Goal: Transaction & Acquisition: Purchase product/service

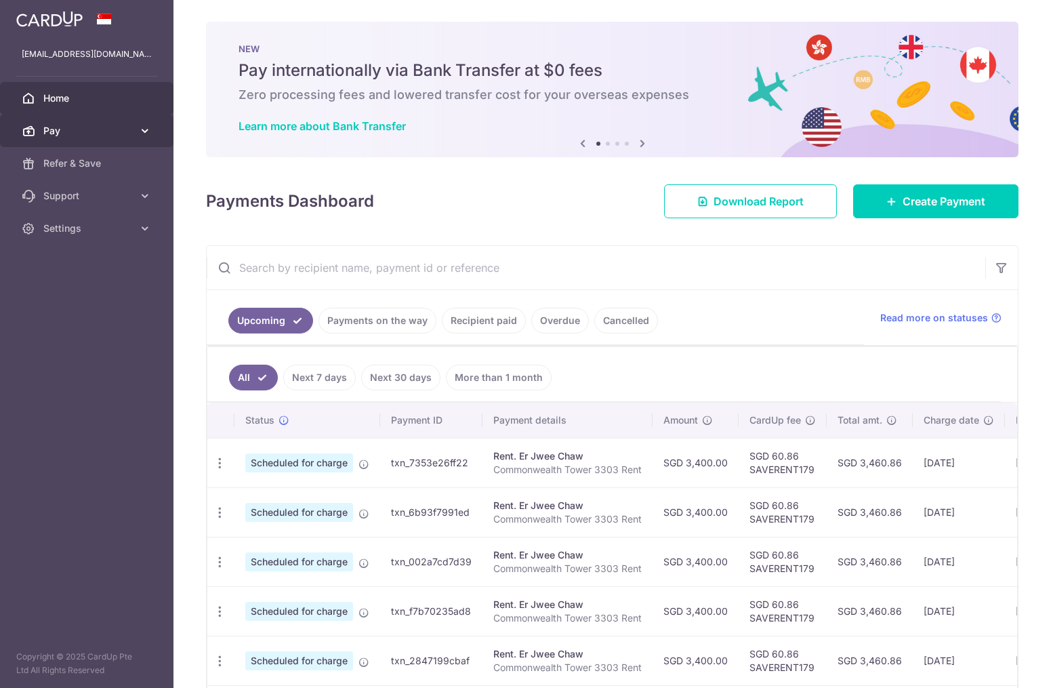
click at [57, 141] on link "Pay" at bounding box center [86, 130] width 173 height 33
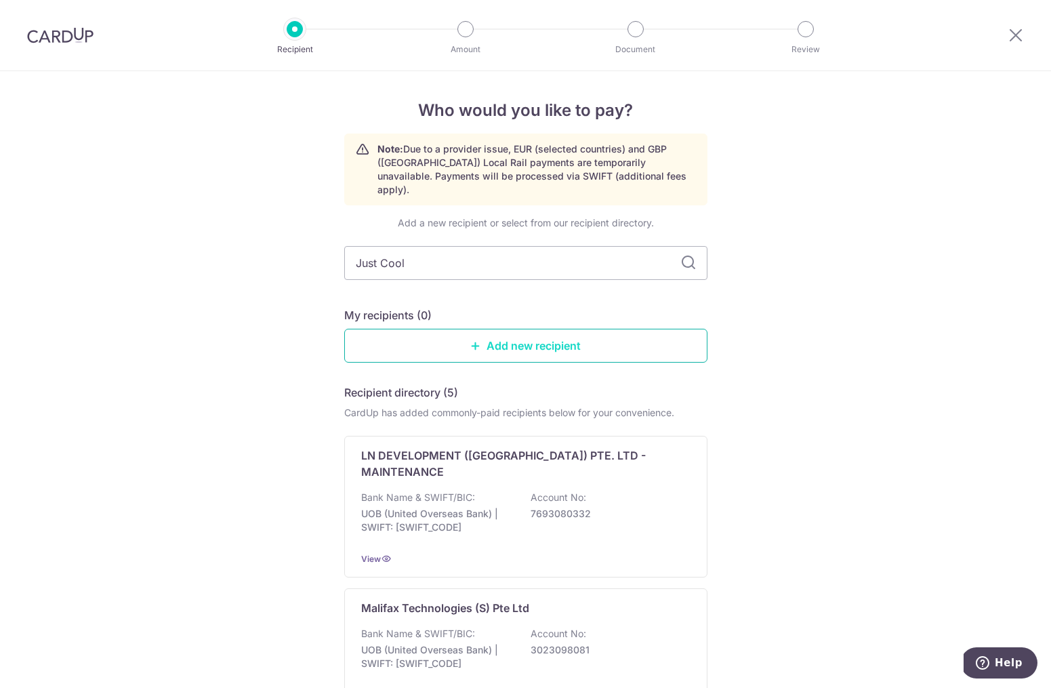
type input "Just Cool"
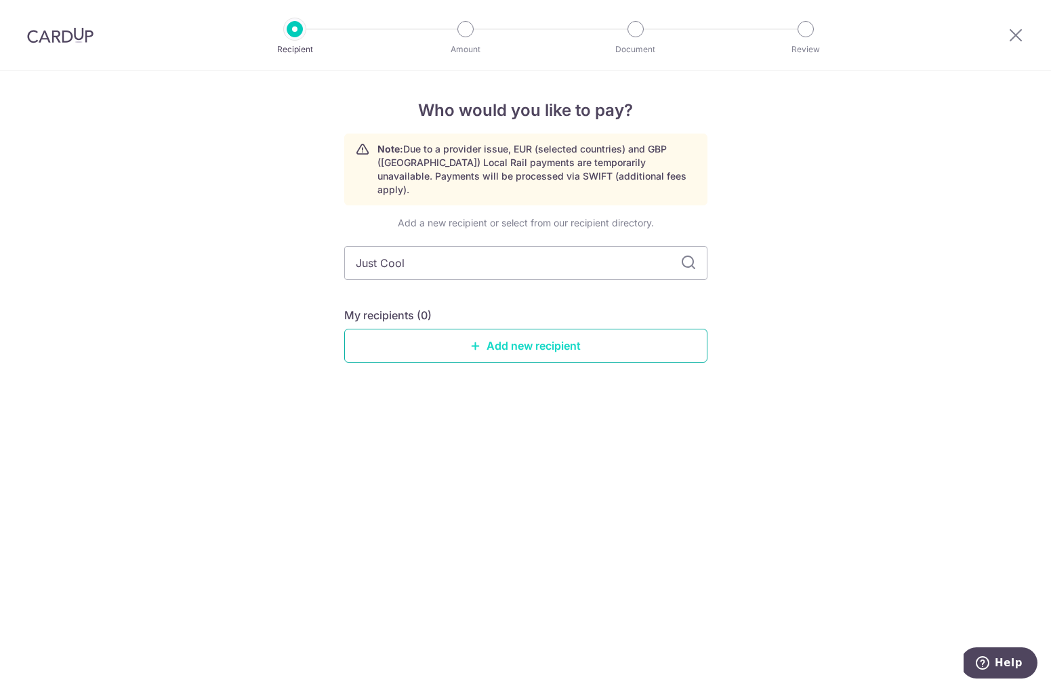
click at [520, 331] on link "Add new recipient" at bounding box center [525, 346] width 363 height 34
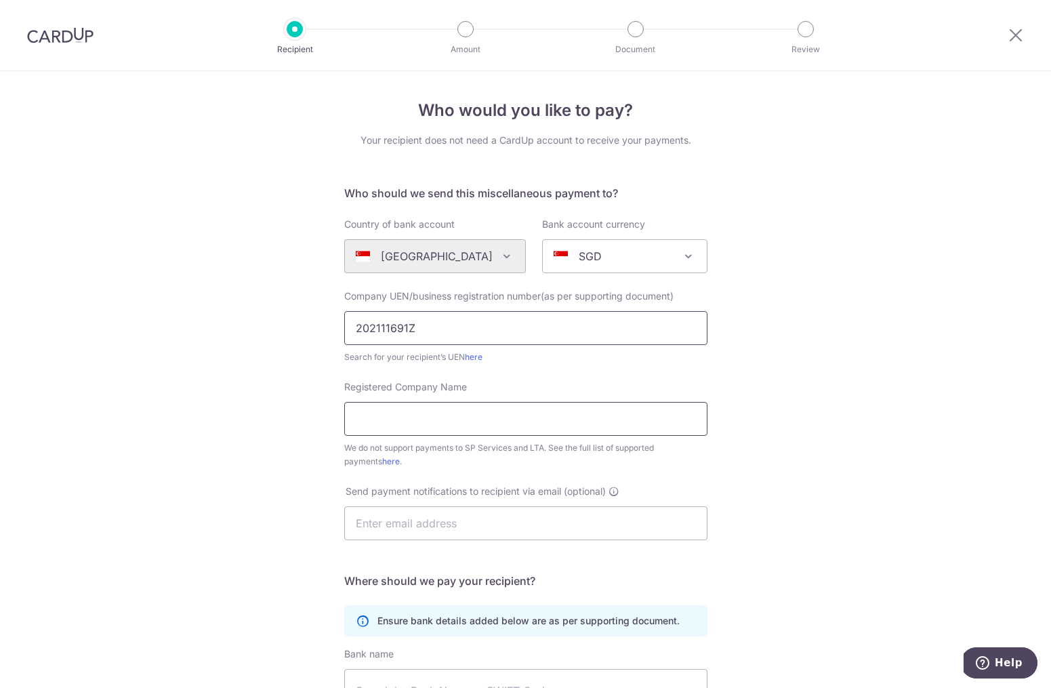
type input "202111691Z"
click at [476, 429] on input "Registered Company Name" at bounding box center [525, 419] width 363 height 34
drag, startPoint x: 523, startPoint y: 419, endPoint x: 514, endPoint y: 516, distance: 97.3
click at [514, 516] on input "text" at bounding box center [525, 523] width 363 height 34
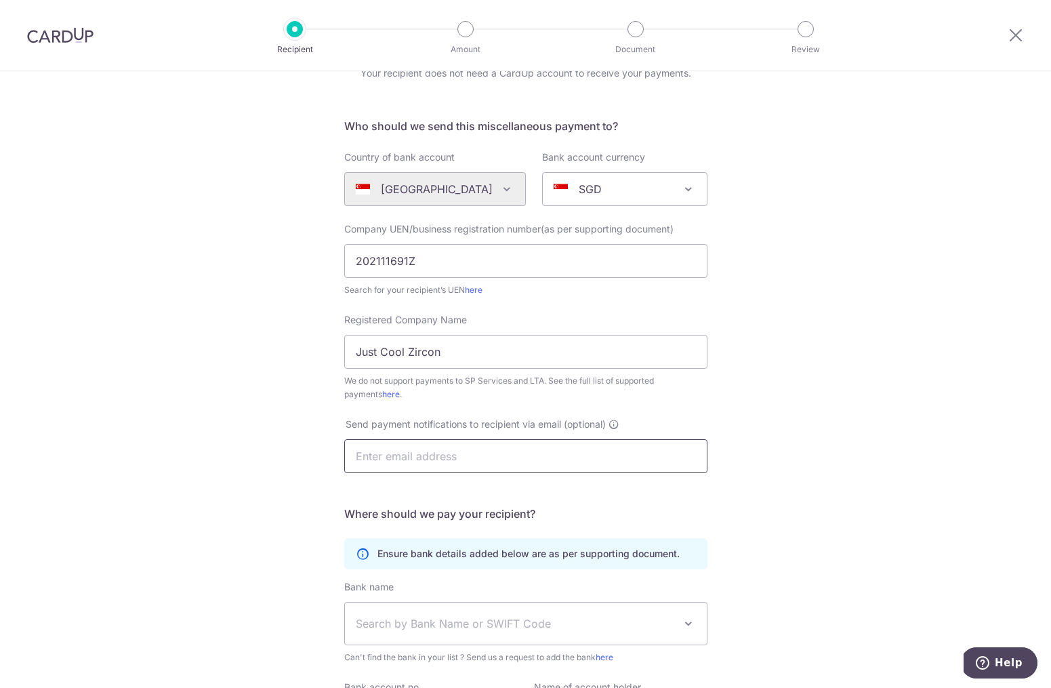
scroll to position [71, 0]
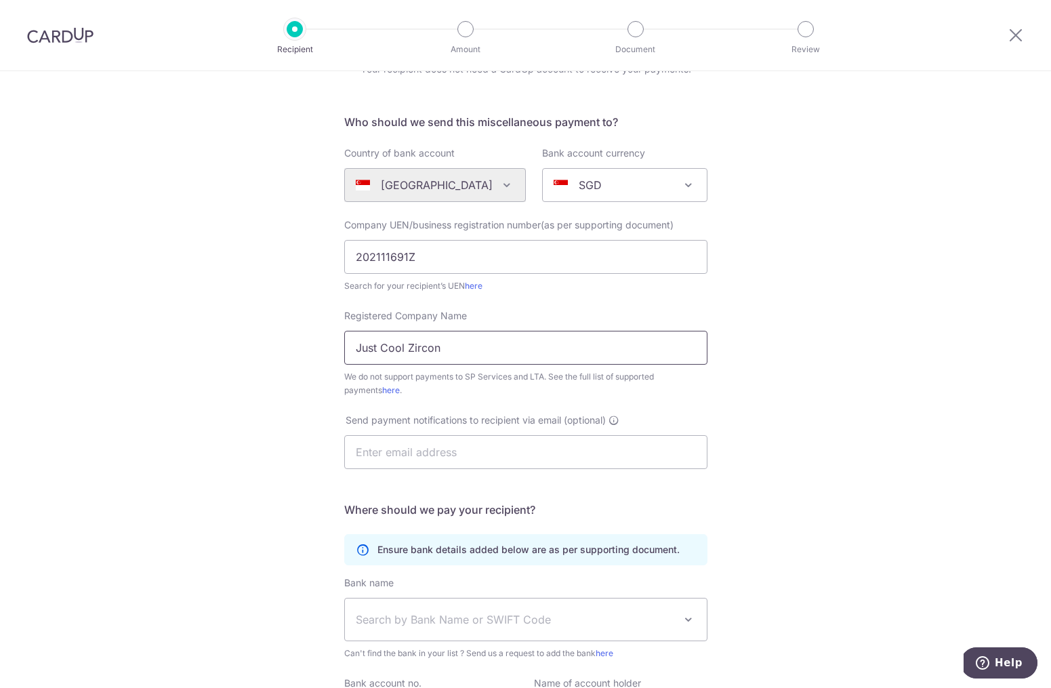
click at [453, 360] on input "Just Cool Zircon" at bounding box center [525, 348] width 363 height 34
type input "Just Cool Aircon"
click at [413, 392] on div "We do not support payments to SP Services and LTA. See the full list of support…" at bounding box center [525, 383] width 363 height 27
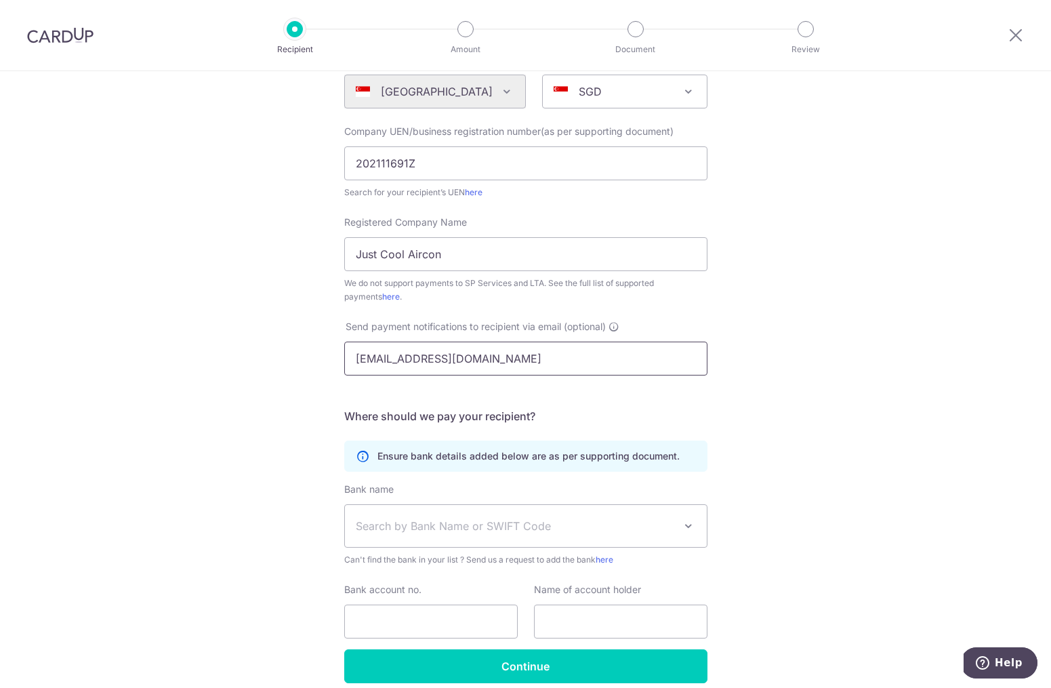
scroll to position [167, 0]
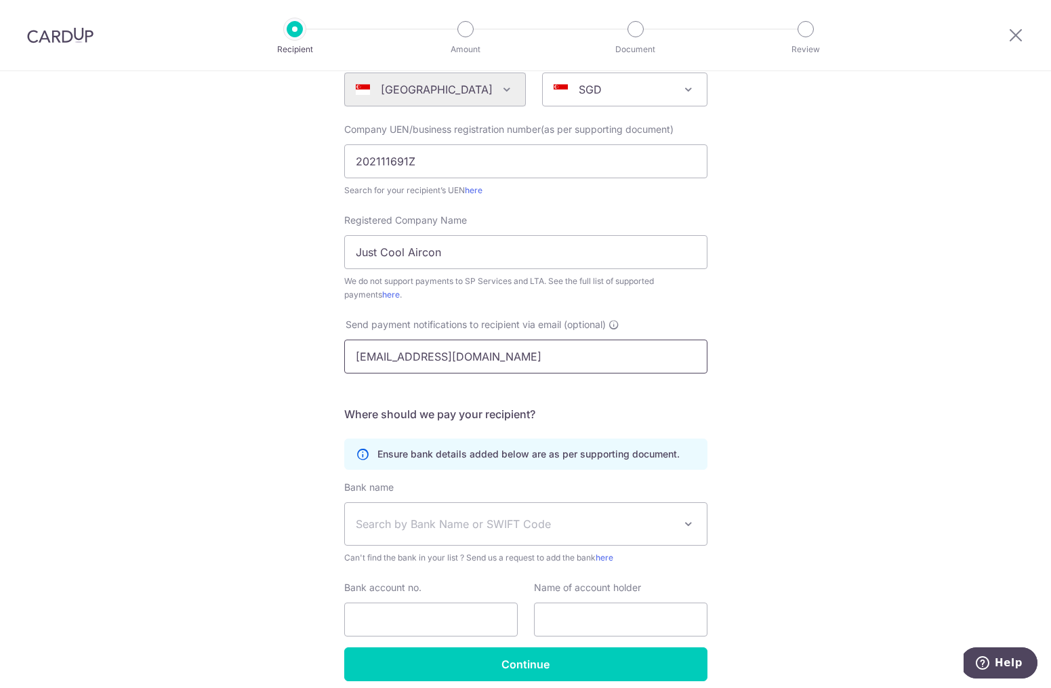
type input "justcoolsg88@gmail.com"
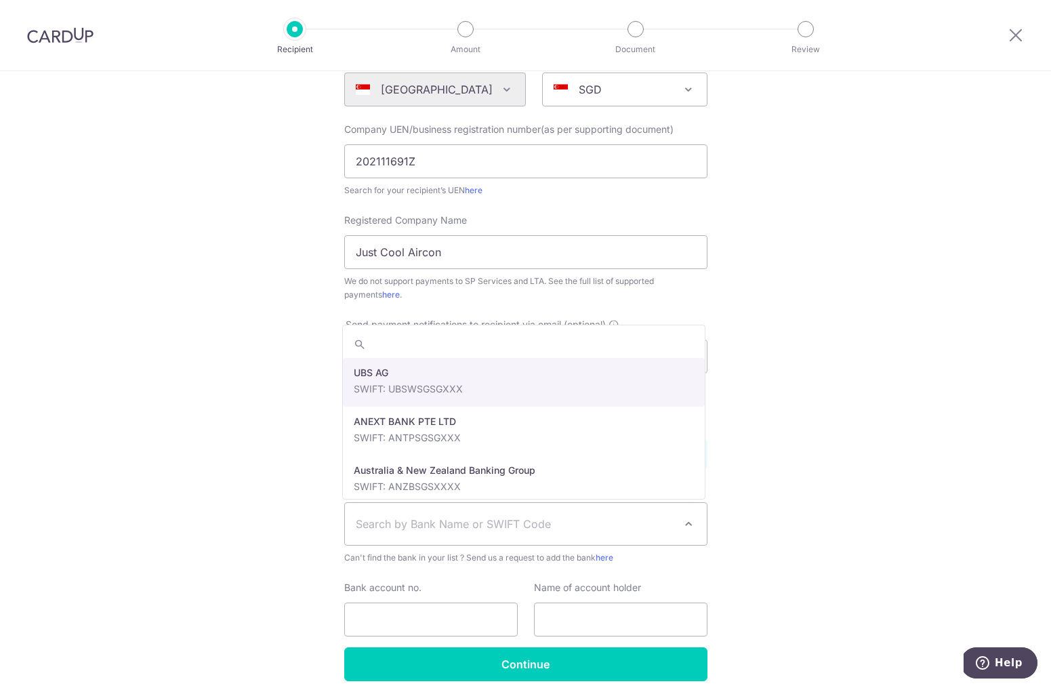
click at [449, 521] on span "Search by Bank Name or SWIFT Code" at bounding box center [515, 524] width 318 height 16
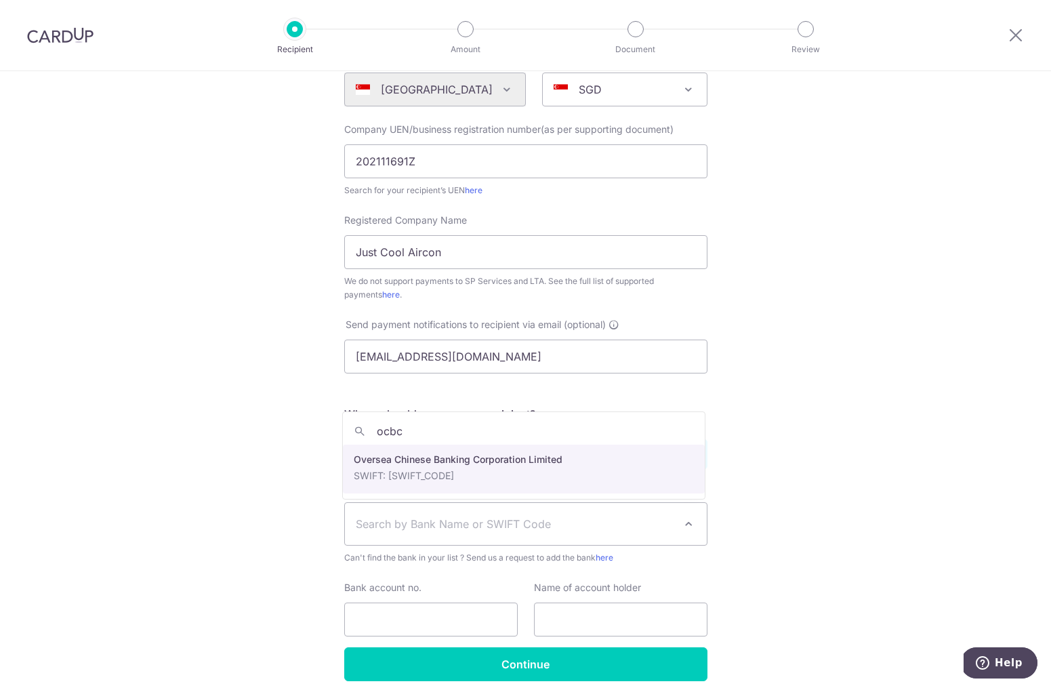
type input "ocbc"
select select "12"
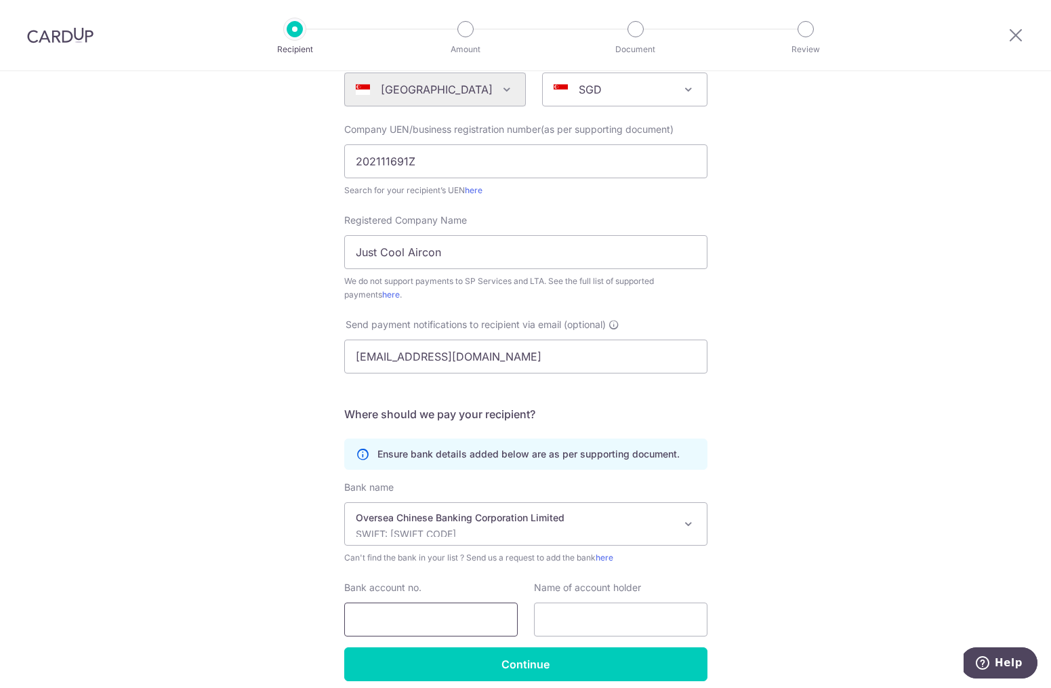
click at [407, 617] on input "Bank account no." at bounding box center [430, 619] width 173 height 34
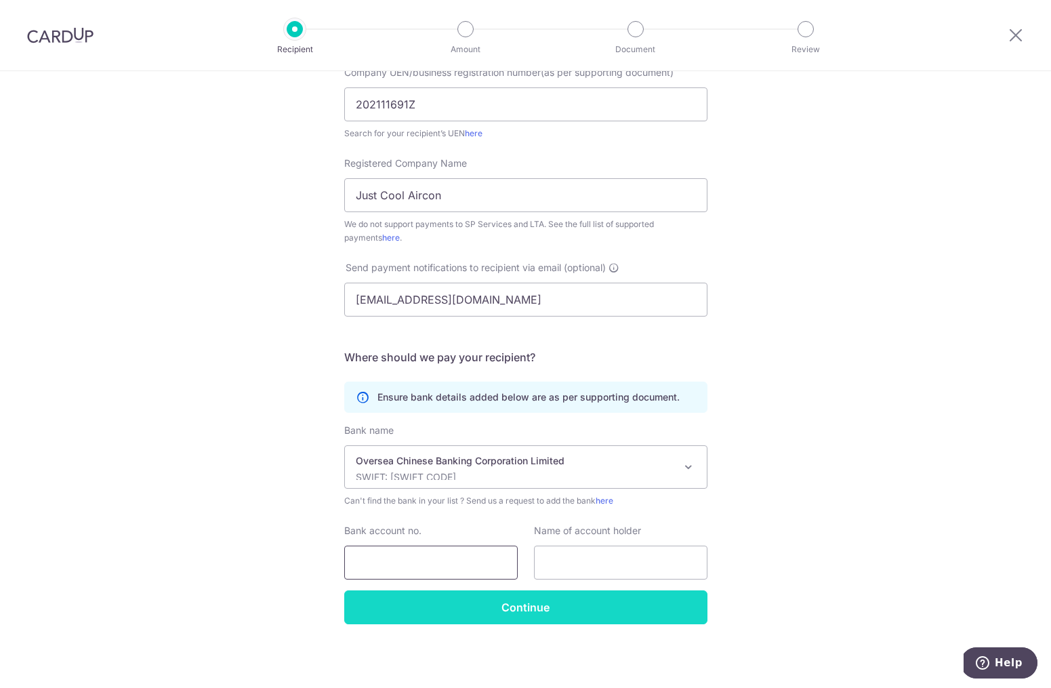
scroll to position [224, 0]
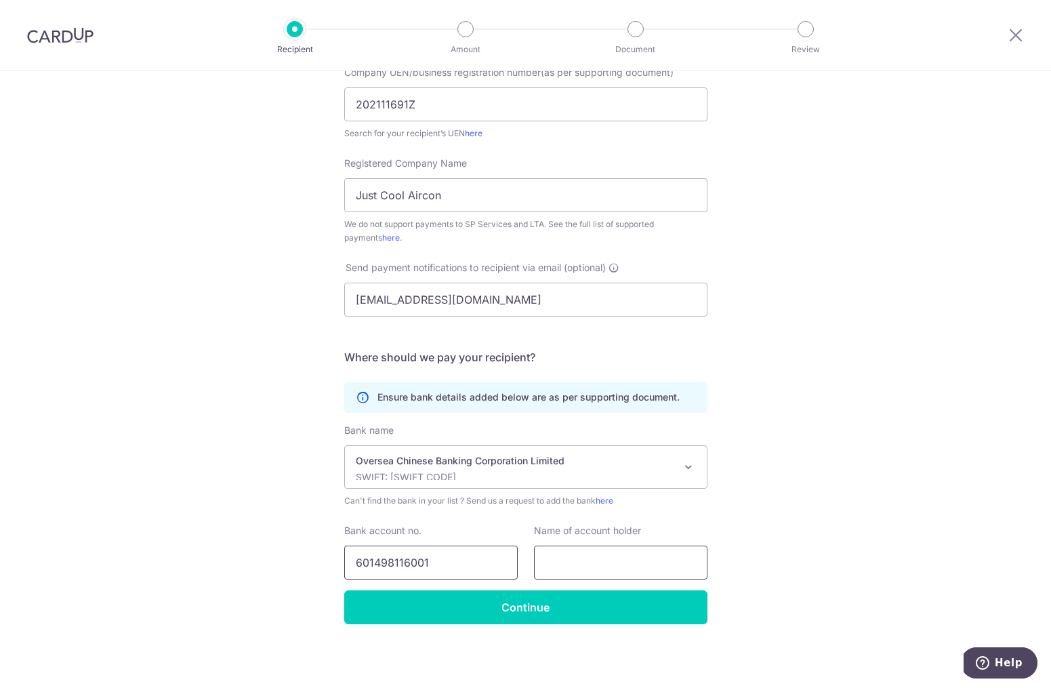
type input "601498116001"
click at [624, 568] on input "text" at bounding box center [620, 562] width 173 height 34
type input "Just Cool Zircon Engineering"
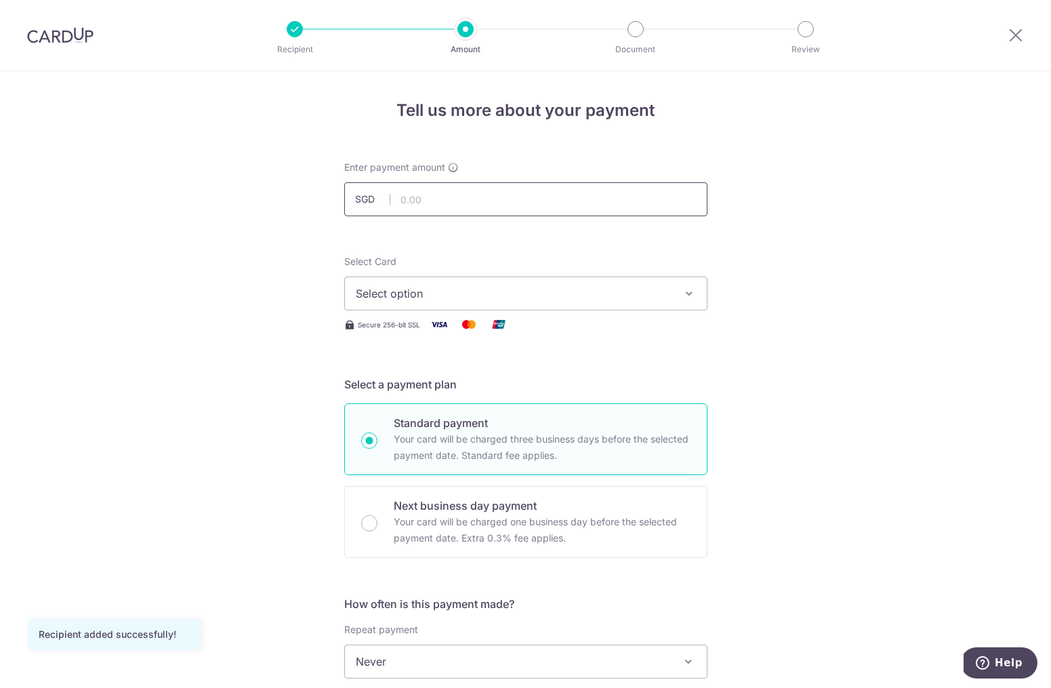
click at [457, 194] on input "text" at bounding box center [525, 199] width 363 height 34
